Goal: Find specific fact: Find specific fact

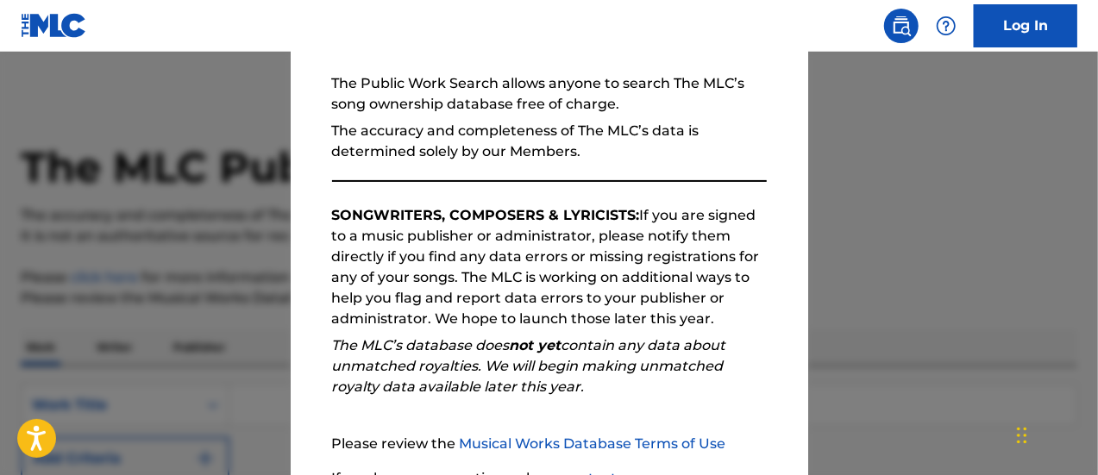
scroll to position [313, 0]
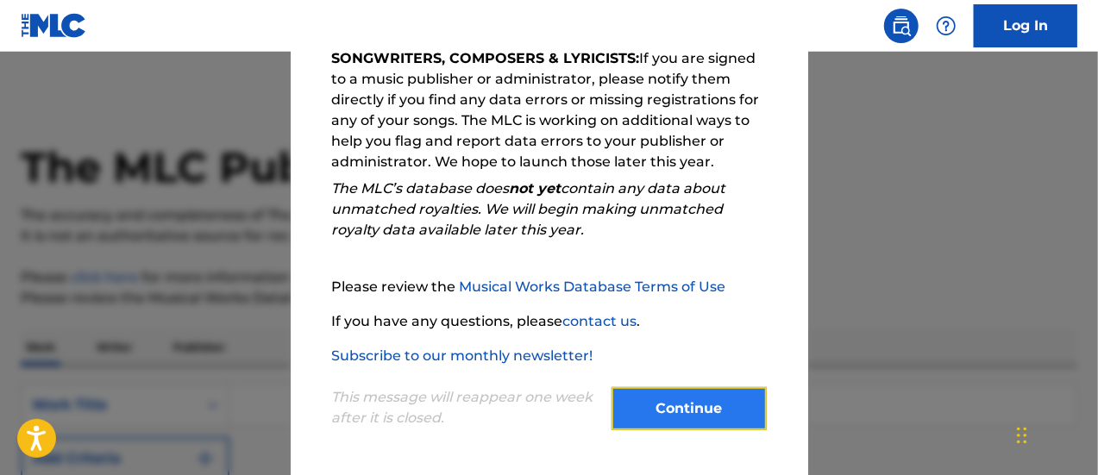
click at [693, 392] on button "Continue" at bounding box center [688, 408] width 155 height 43
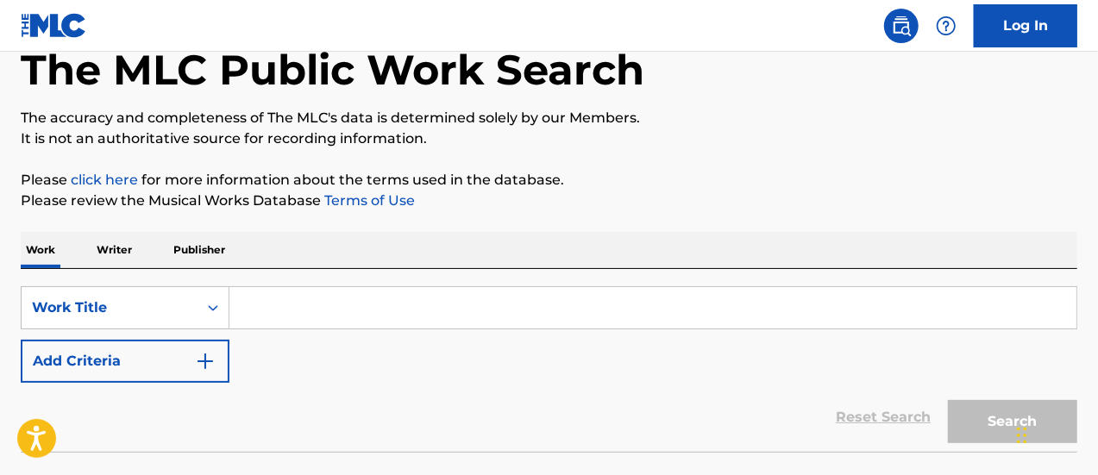
scroll to position [219, 0]
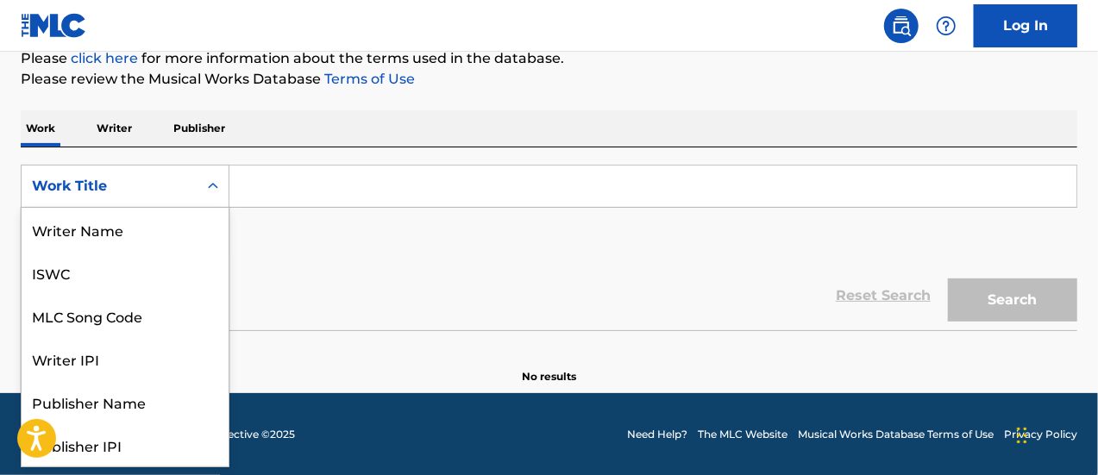
click at [171, 193] on div "Work Title" at bounding box center [109, 186] width 155 height 21
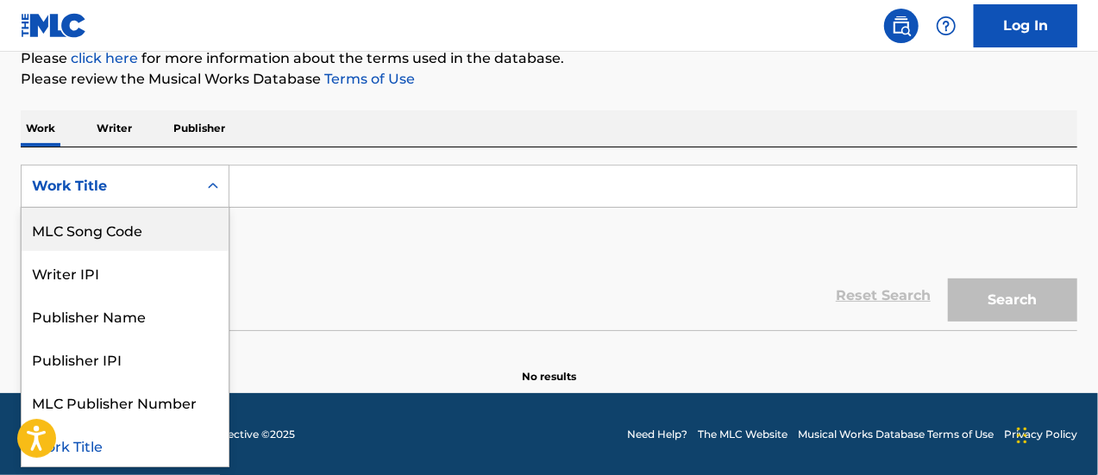
click at [126, 224] on div "MLC Song Code" at bounding box center [125, 229] width 207 height 43
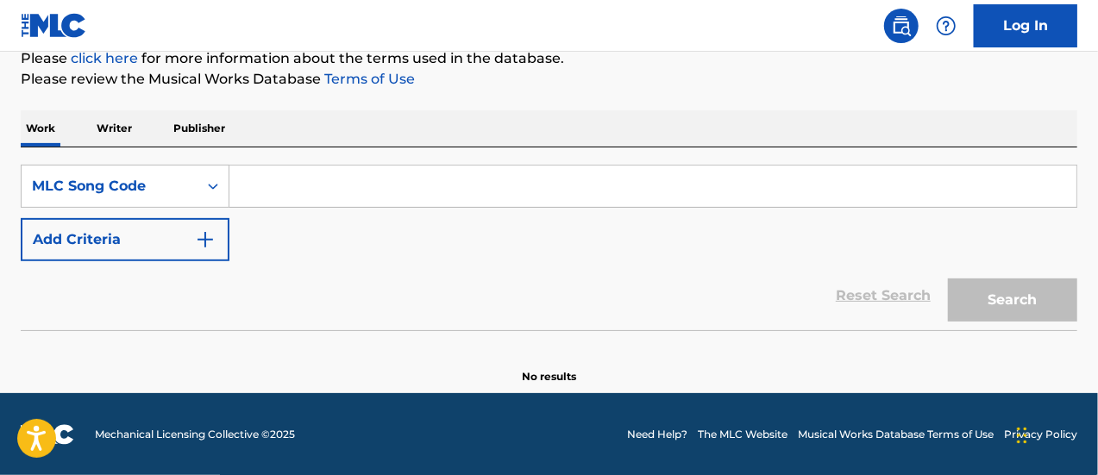
click at [302, 185] on input "Search Form" at bounding box center [652, 186] width 847 height 41
paste input "RB3UP4"
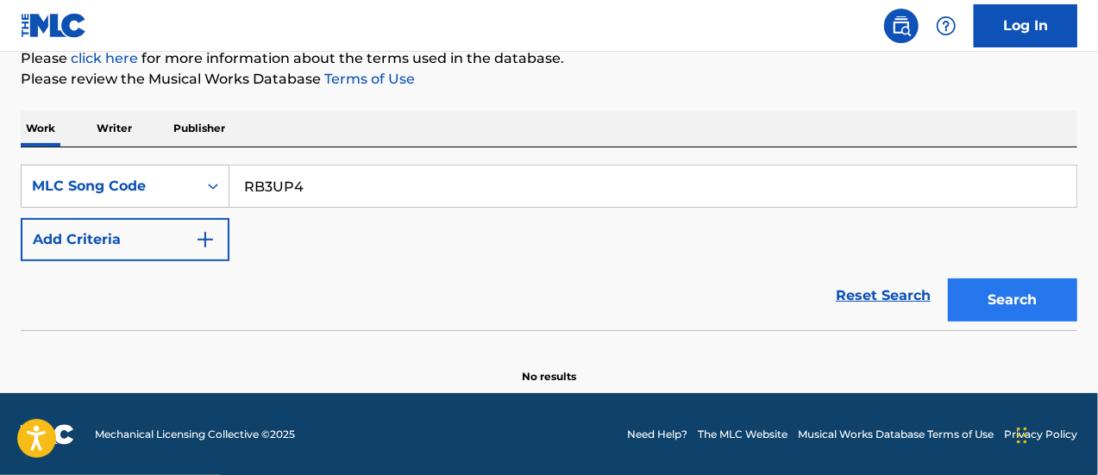
type input "RB3UP4"
click at [964, 304] on button "Search" at bounding box center [1012, 300] width 129 height 43
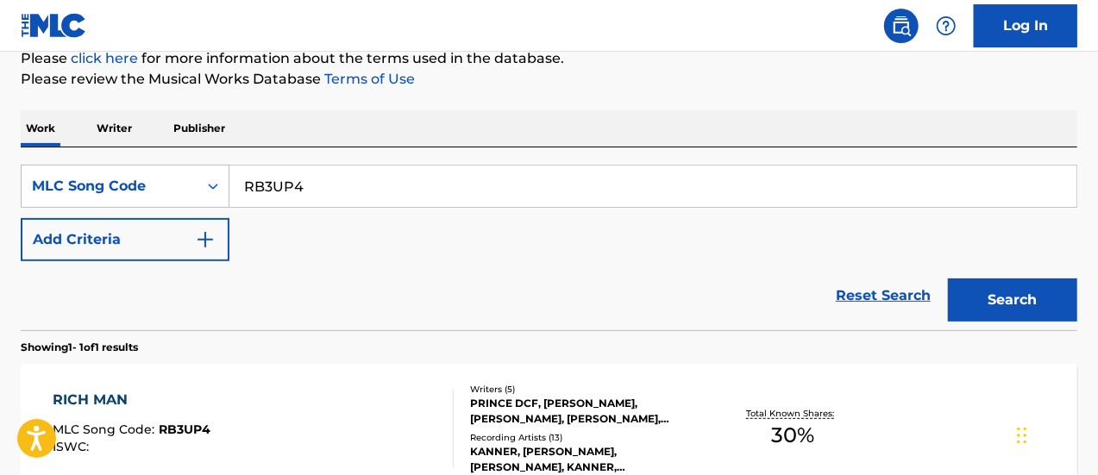
scroll to position [305, 0]
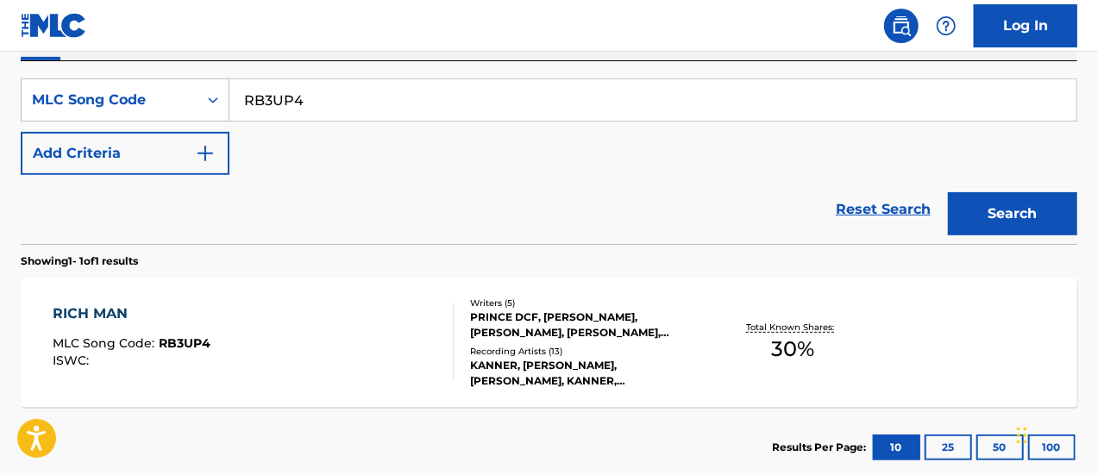
click at [123, 314] on div "RICH MAN" at bounding box center [132, 314] width 158 height 21
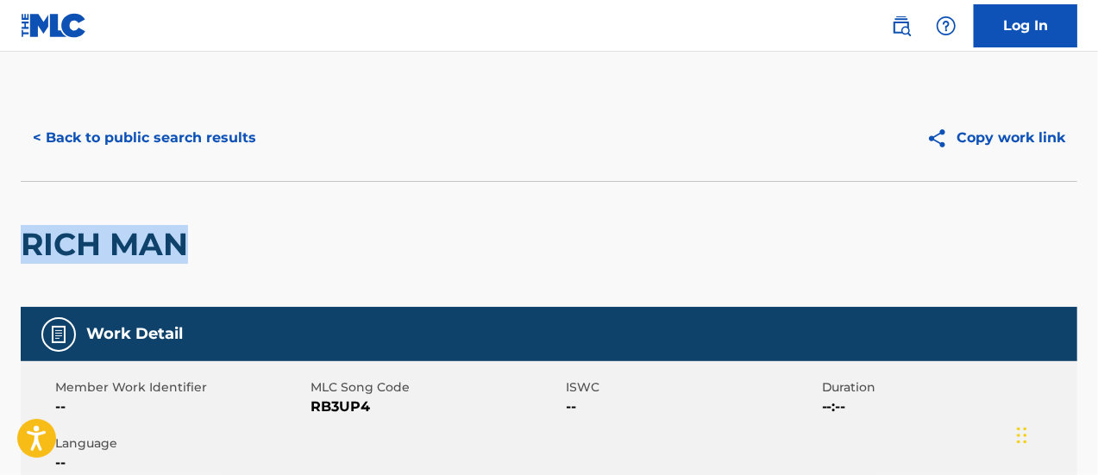
drag, startPoint x: 191, startPoint y: 237, endPoint x: 0, endPoint y: 239, distance: 191.5
copy h2 "RICH MAN"
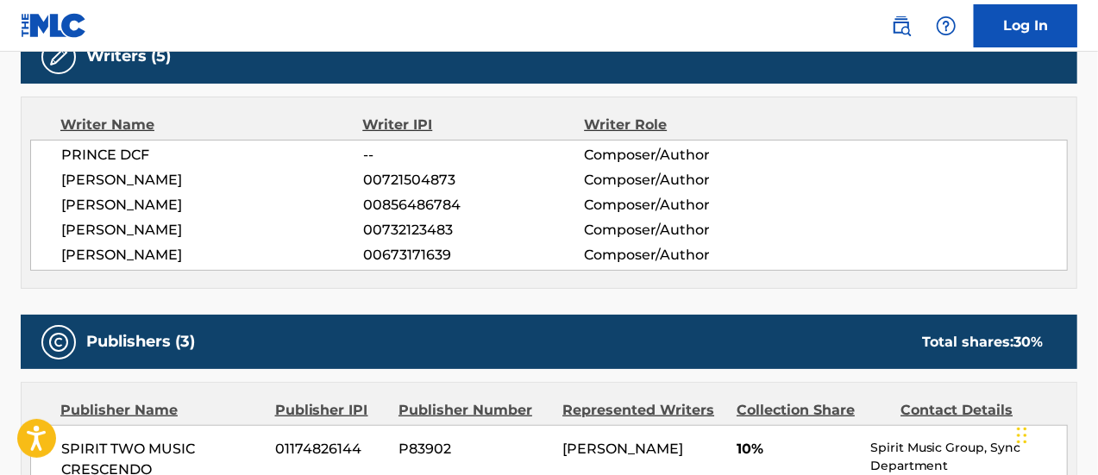
scroll to position [604, 0]
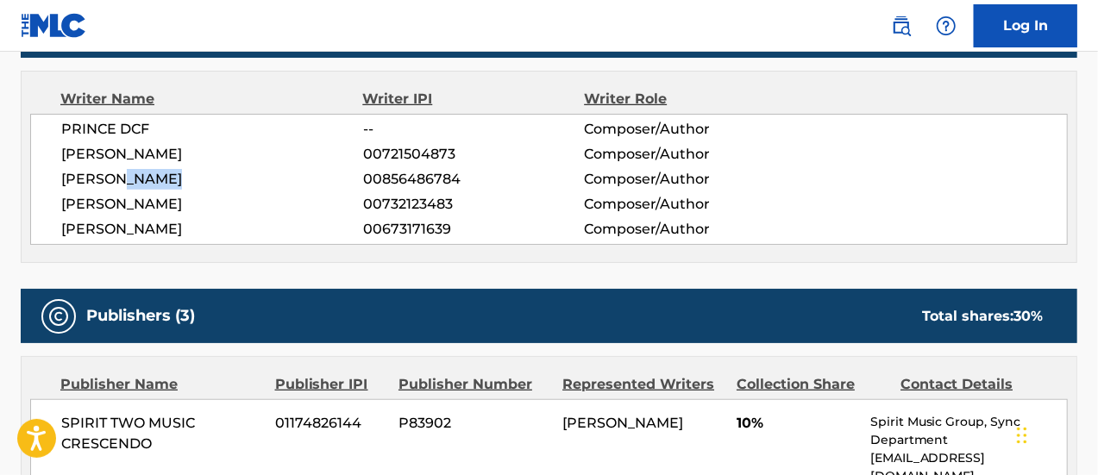
drag, startPoint x: 122, startPoint y: 175, endPoint x: 176, endPoint y: 178, distance: 53.5
click at [186, 178] on span "[PERSON_NAME]" at bounding box center [212, 179] width 302 height 21
copy span "[PERSON_NAME]"
